Goal: Task Accomplishment & Management: Manage account settings

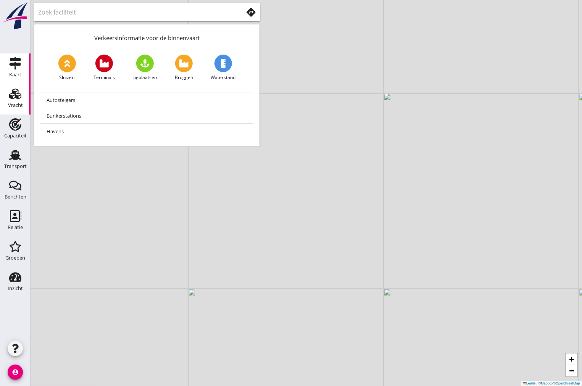
click at [16, 100] on div "Vracht" at bounding box center [15, 105] width 15 height 11
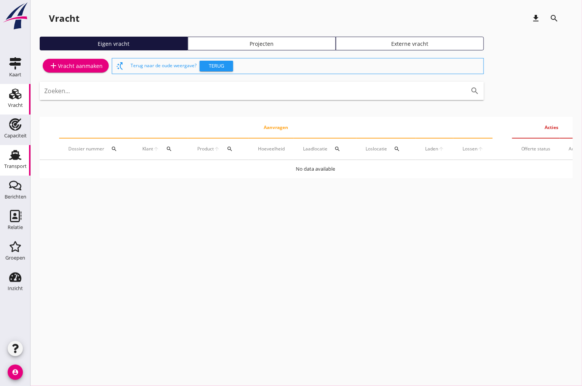
click at [23, 165] on div "Transport" at bounding box center [15, 166] width 23 height 5
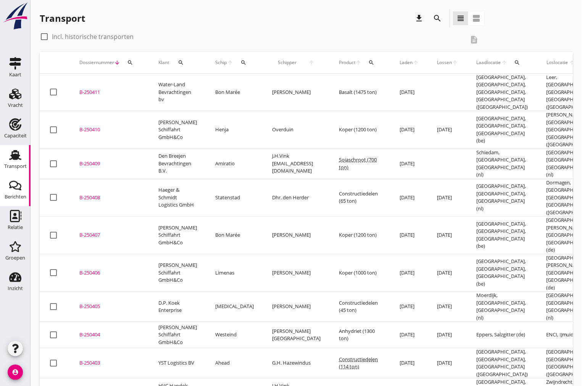
scroll to position [212, 0]
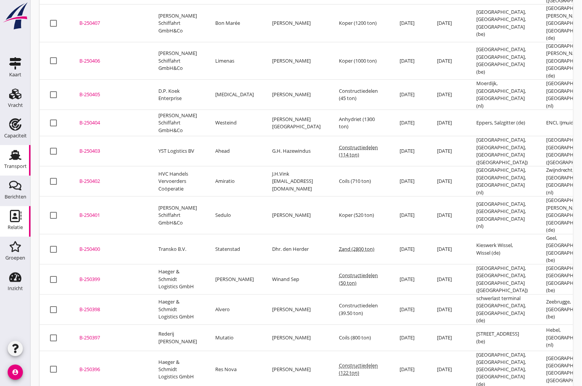
click at [14, 228] on div "Relatie" at bounding box center [15, 227] width 15 height 5
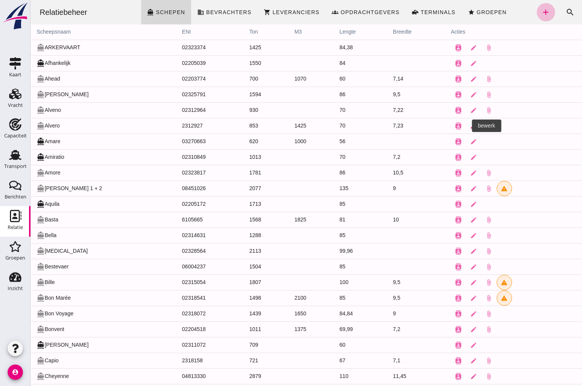
click at [470, 124] on icon "edit" at bounding box center [473, 126] width 7 height 7
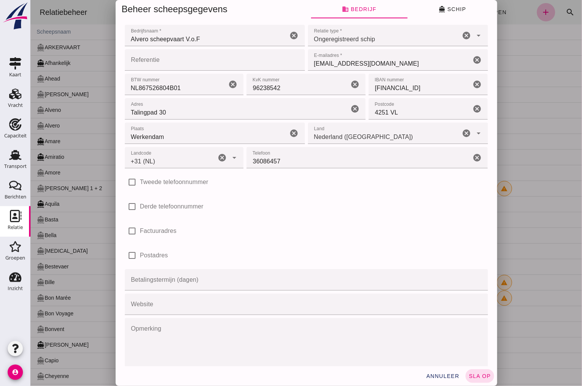
type input "+31 (NL)"
click span "directions_boat Schip"
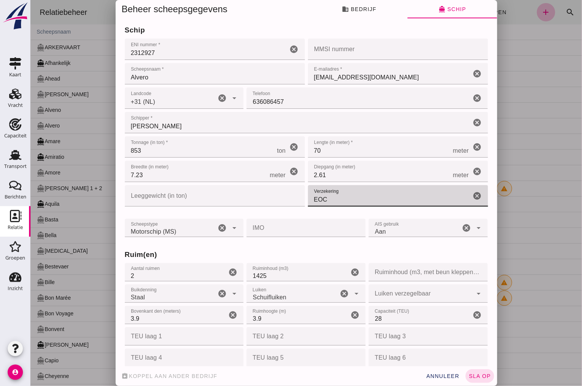
drag, startPoint x: 327, startPoint y: 195, endPoint x: 307, endPoint y: 198, distance: 20.0
click input "EOC"
type input "TVM"
click button "sla op"
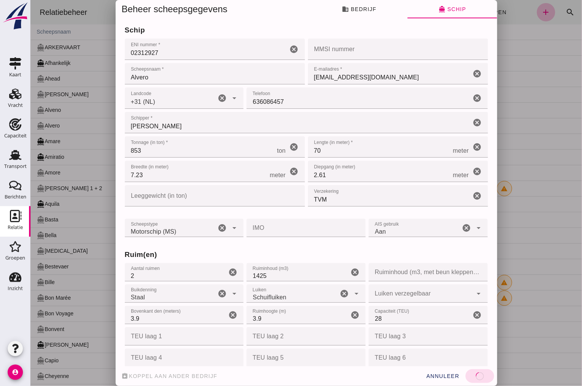
type input "02312927"
click div "assignment_return [PERSON_NAME] aan ander bedrijf annuleer sla op"
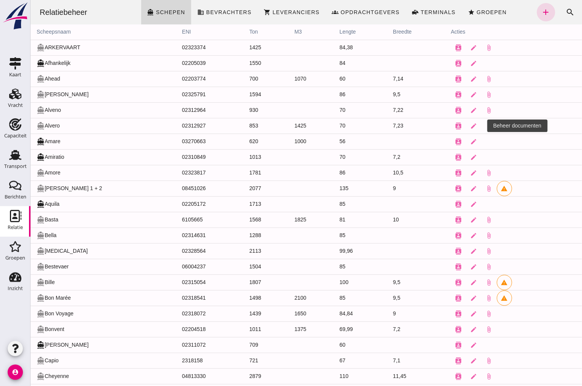
click at [486, 125] on icon "attach_file" at bounding box center [489, 126] width 7 height 7
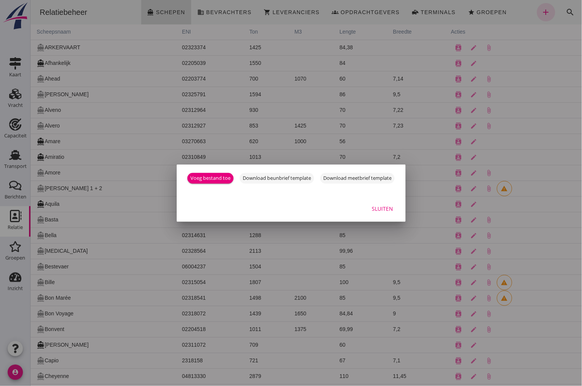
click at [396, 207] on button "Sluiten" at bounding box center [383, 209] width 34 height 14
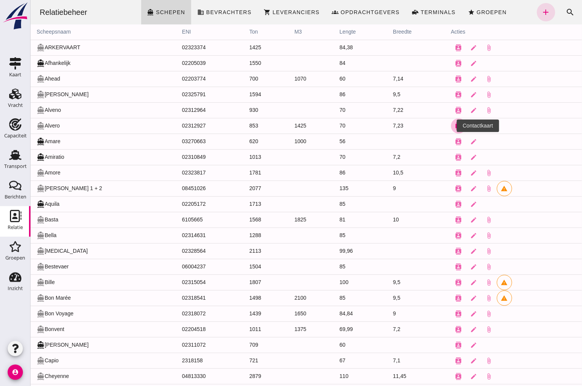
click at [455, 127] on icon "contacts" at bounding box center [458, 126] width 7 height 7
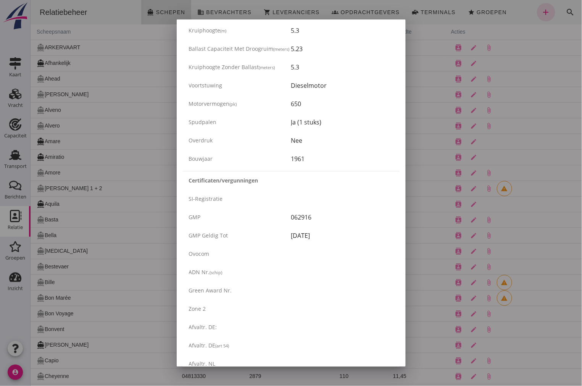
scroll to position [1232, 0]
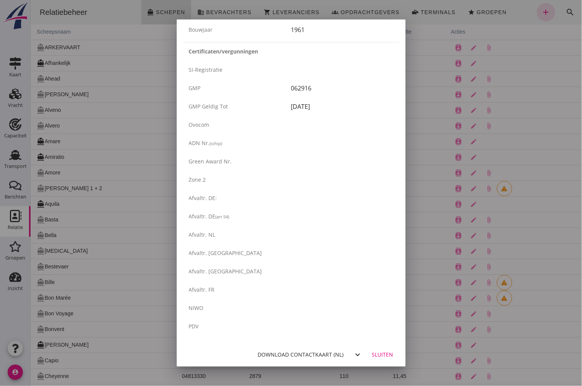
click at [306, 355] on div "Download contactkaart (nl)" at bounding box center [301, 355] width 86 height 8
click at [313, 352] on div "Download contactkaart (nl)" at bounding box center [301, 355] width 86 height 8
click at [384, 353] on div "Sluiten" at bounding box center [382, 355] width 21 height 8
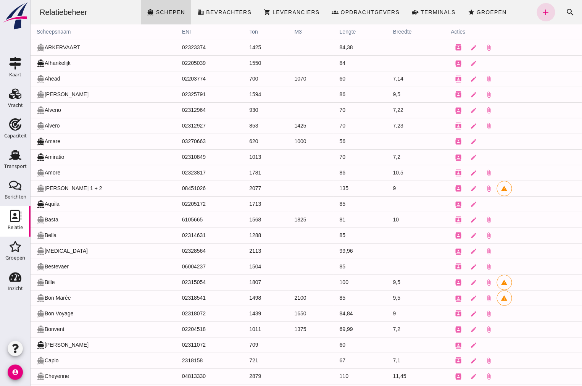
scroll to position [0, 0]
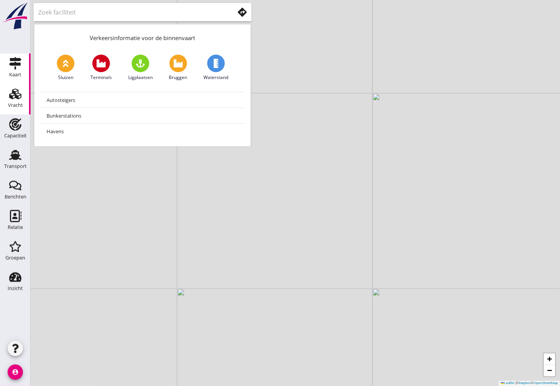
click at [10, 97] on use at bounding box center [15, 94] width 12 height 11
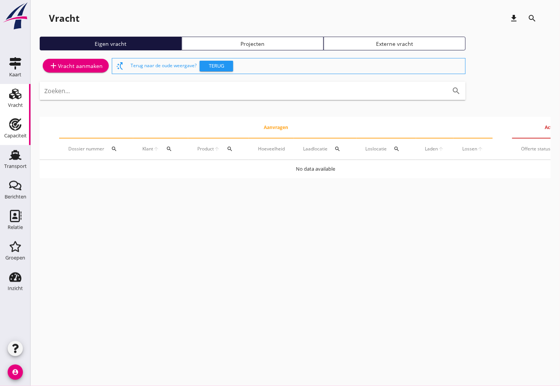
click at [19, 121] on icon "Capaciteit" at bounding box center [15, 124] width 12 height 12
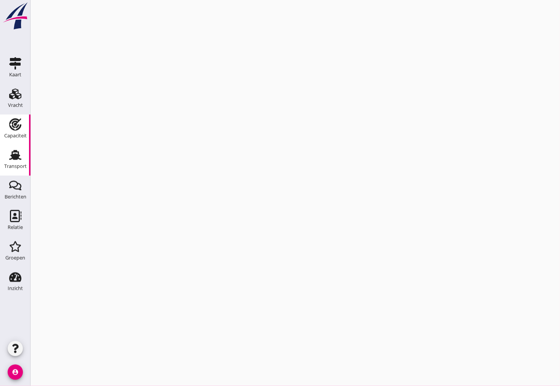
drag, startPoint x: 20, startPoint y: 157, endPoint x: 29, endPoint y: 167, distance: 13.3
click at [20, 157] on icon "Transport" at bounding box center [15, 155] width 12 height 12
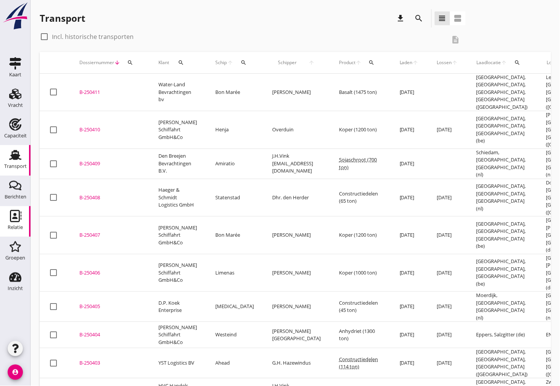
click at [20, 218] on icon "Relatie" at bounding box center [15, 216] width 12 height 12
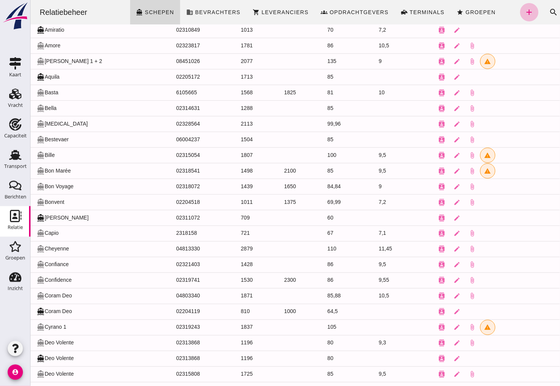
scroll to position [170, 0]
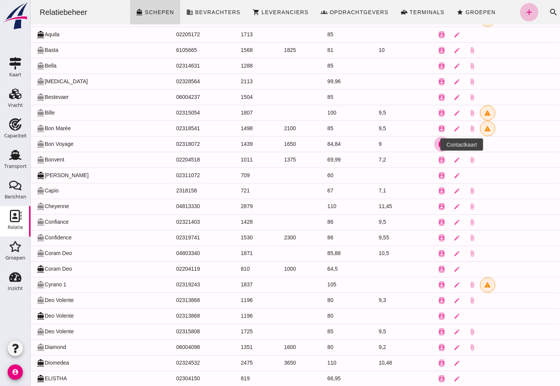
click at [438, 141] on icon "contacts" at bounding box center [441, 144] width 7 height 7
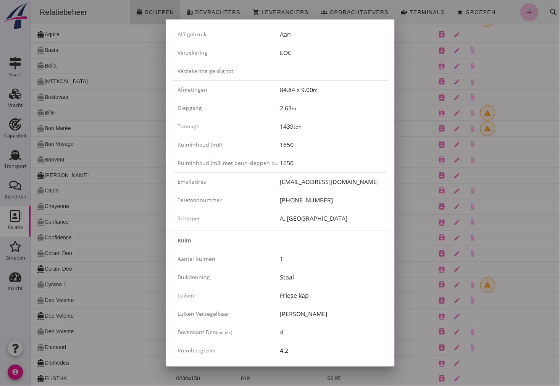
scroll to position [0, 0]
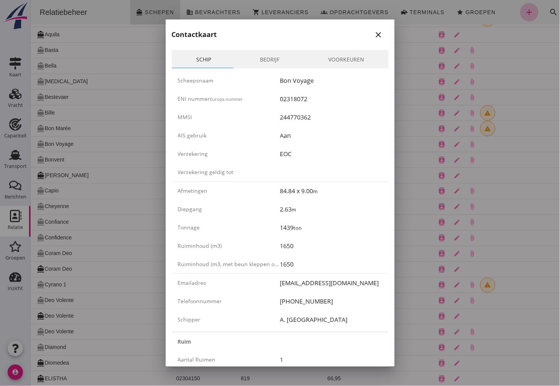
click at [259, 54] on link "Bedrijf" at bounding box center [270, 59] width 68 height 18
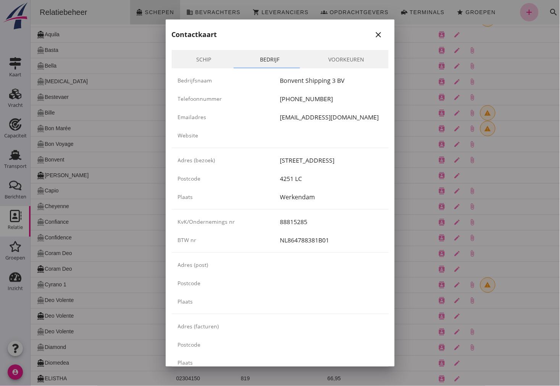
click at [196, 59] on link "Schip" at bounding box center [204, 59] width 64 height 18
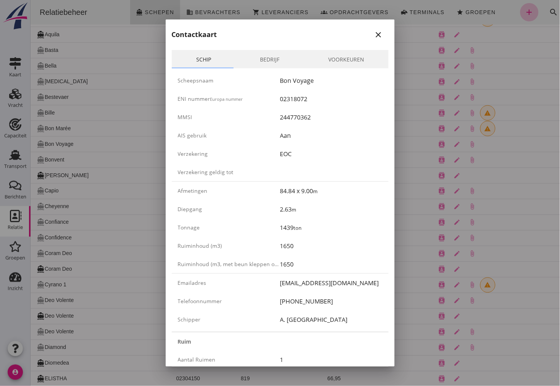
click at [264, 62] on link "Bedrijf" at bounding box center [270, 59] width 68 height 18
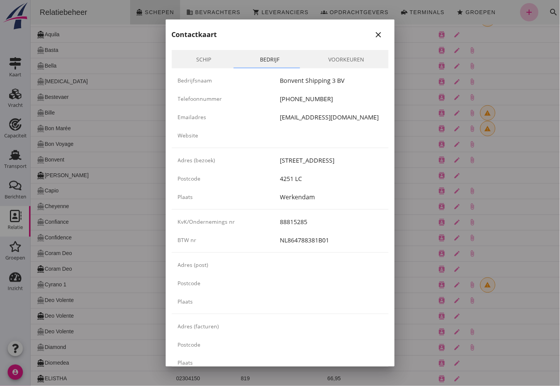
click at [338, 58] on link "Voorkeuren" at bounding box center [346, 59] width 85 height 18
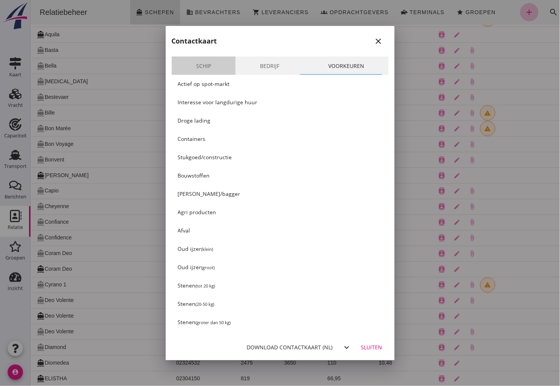
click at [203, 65] on link "Schip" at bounding box center [204, 66] width 64 height 18
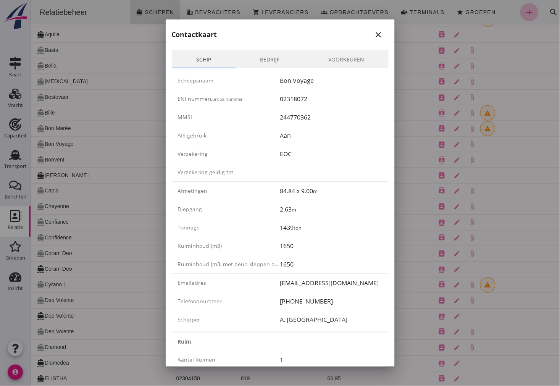
click at [374, 35] on icon "close" at bounding box center [378, 34] width 9 height 9
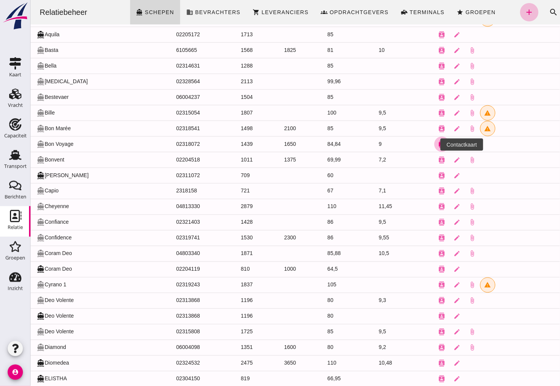
click at [438, 147] on icon "contacts" at bounding box center [441, 144] width 7 height 7
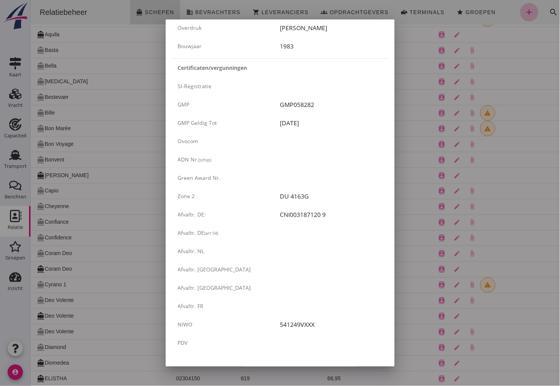
scroll to position [1204, 0]
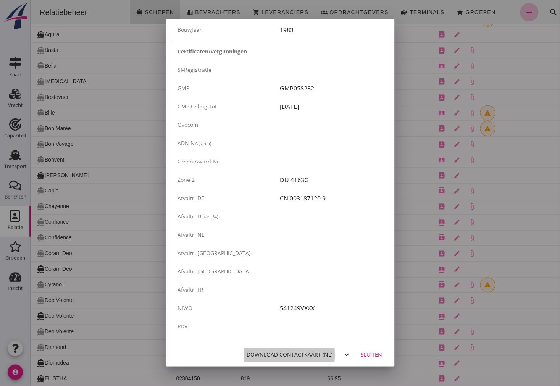
click at [295, 354] on div "Download contactkaart (nl)" at bounding box center [290, 355] width 86 height 8
click at [292, 352] on div "Download contactkaart (nl)" at bounding box center [290, 355] width 86 height 8
click at [367, 353] on div "Sluiten" at bounding box center [371, 355] width 21 height 8
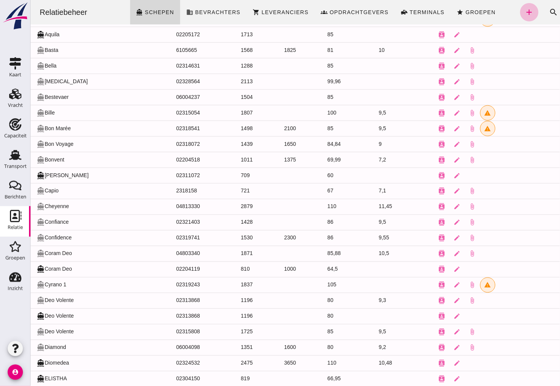
scroll to position [0, 0]
